Goal: Navigation & Orientation: Find specific page/section

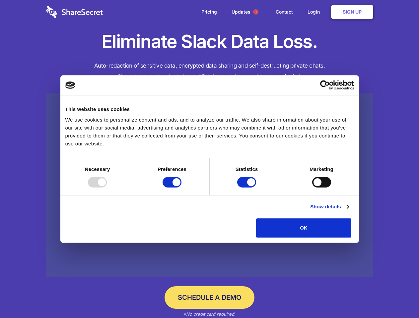
click at [107, 188] on div at bounding box center [97, 182] width 19 height 11
click at [181, 188] on input "Preferences" at bounding box center [171, 182] width 19 height 11
checkbox input "false"
click at [247, 188] on input "Statistics" at bounding box center [246, 182] width 19 height 11
checkbox input "false"
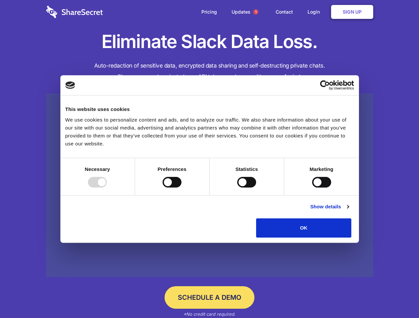
click at [312, 188] on input "Marketing" at bounding box center [321, 182] width 19 height 11
checkbox input "true"
click at [348, 211] on link "Show details" at bounding box center [329, 207] width 38 height 8
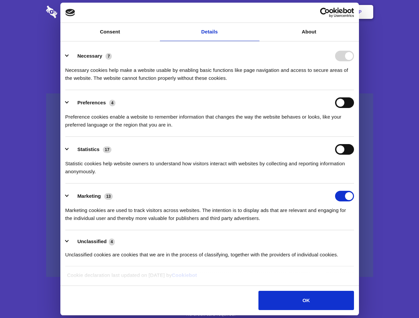
click at [354, 90] on li "Necessary 7 Necessary cookies help make a website usable by enabling basic func…" at bounding box center [209, 66] width 288 height 47
click at [255, 12] on span "1" at bounding box center [255, 11] width 5 height 5
